Goal: Browse casually: Explore the website without a specific task or goal

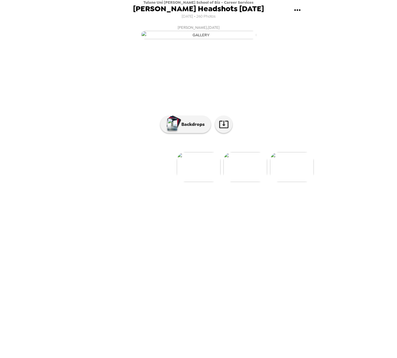
click at [242, 182] on img at bounding box center [245, 167] width 44 height 30
click at [249, 182] on img at bounding box center [245, 167] width 44 height 30
click at [297, 182] on img at bounding box center [292, 167] width 44 height 30
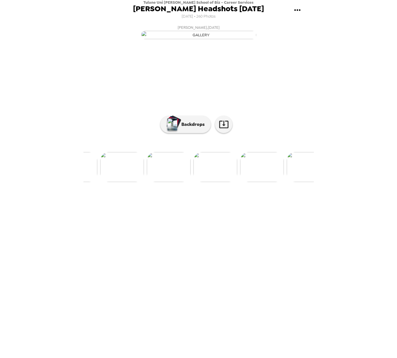
scroll to position [0, 186]
click at [249, 182] on img at bounding box center [245, 167] width 44 height 30
click at [186, 133] on button "Backdrops" at bounding box center [185, 124] width 50 height 17
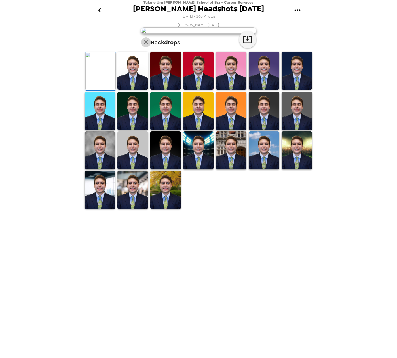
click at [145, 46] on icon "button" at bounding box center [145, 42] width 7 height 7
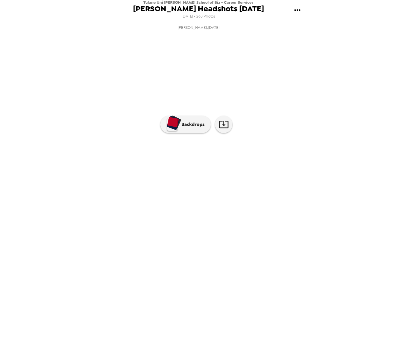
scroll to position [0, 233]
click at [293, 182] on img at bounding box center [292, 167] width 44 height 30
